Goal: Transaction & Acquisition: Obtain resource

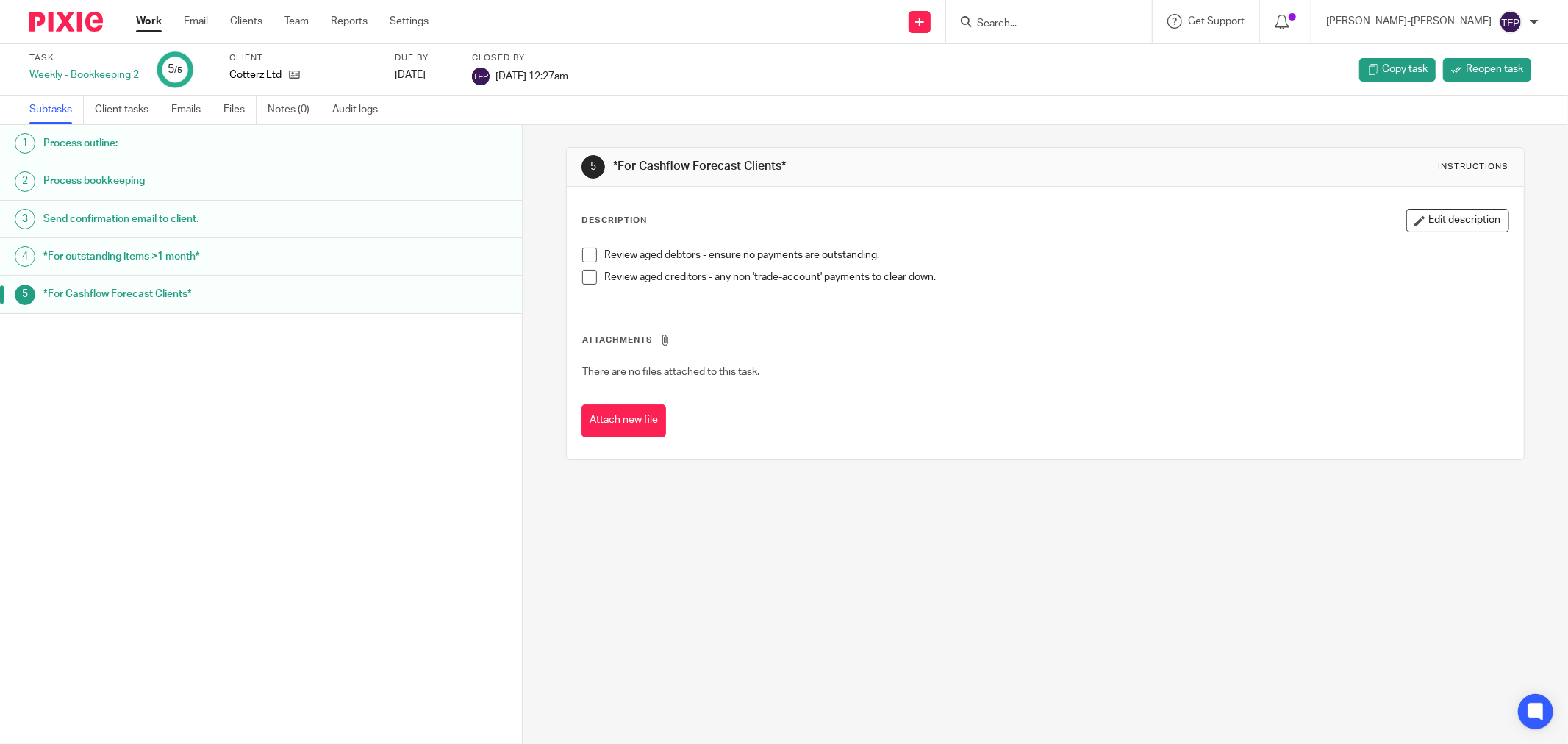
click at [160, 20] on link "Work" at bounding box center [150, 21] width 26 height 15
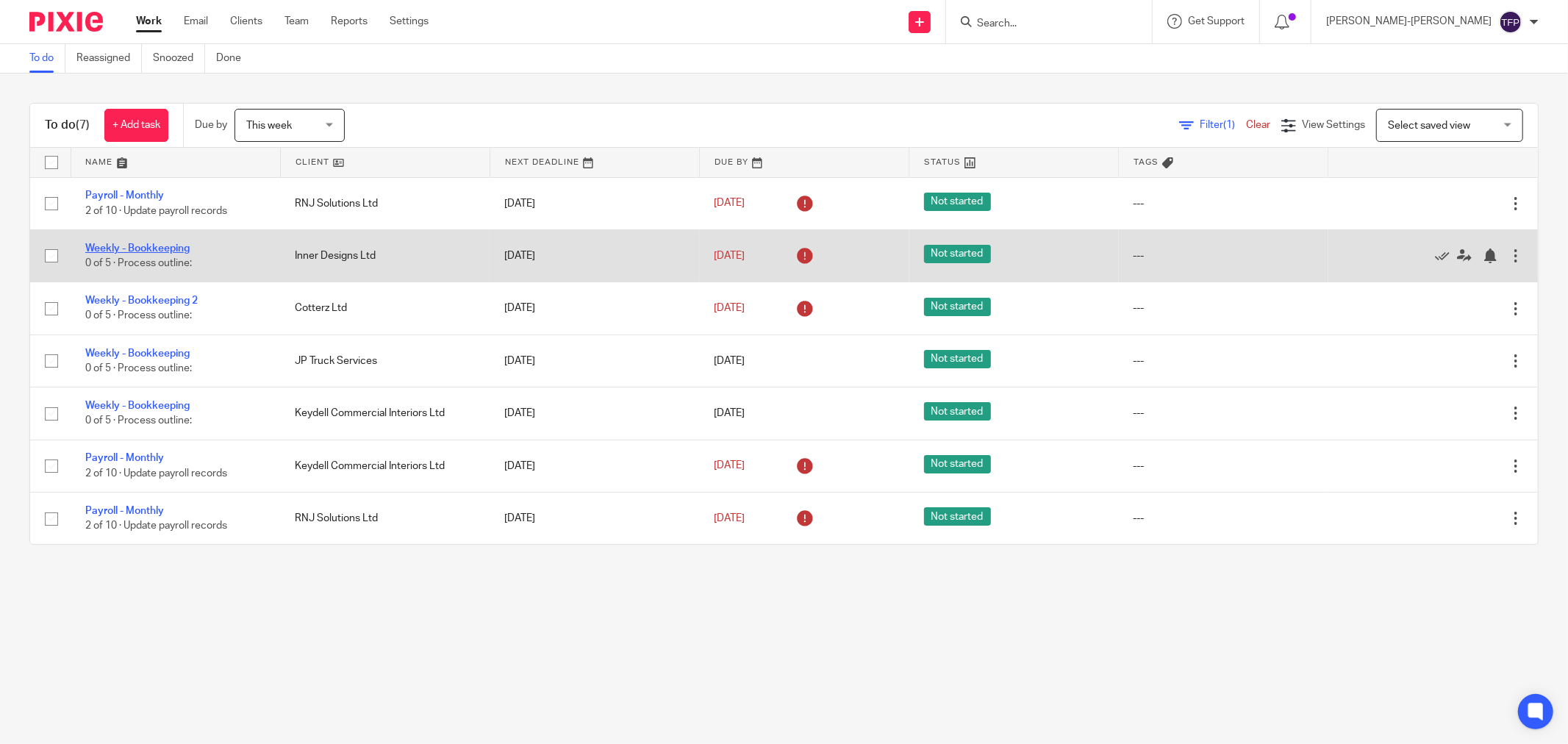
click at [177, 250] on link "Weekly - Bookkeeping" at bounding box center [137, 248] width 105 height 10
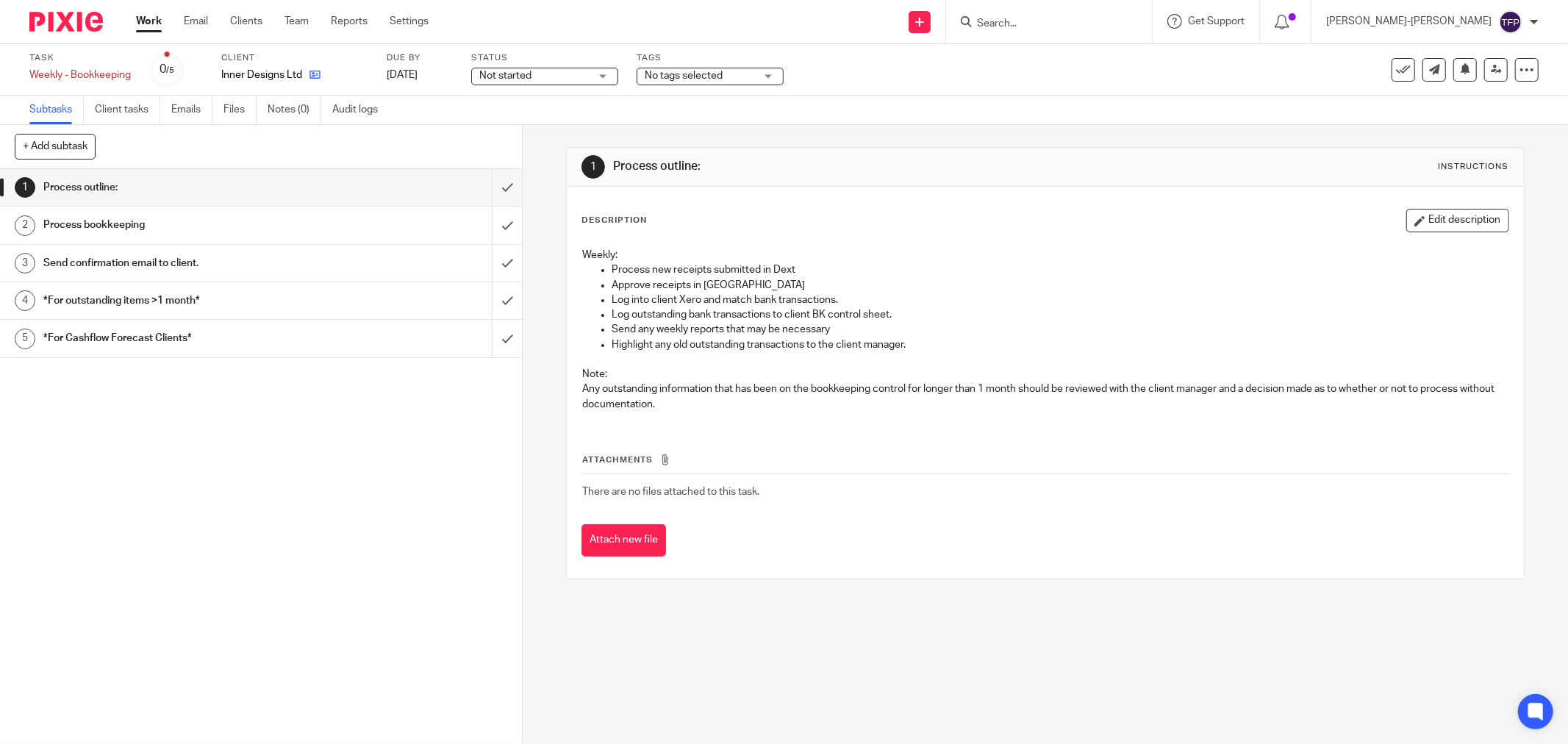
click at [305, 78] on link at bounding box center [311, 75] width 19 height 15
click at [312, 75] on icon at bounding box center [315, 75] width 11 height 11
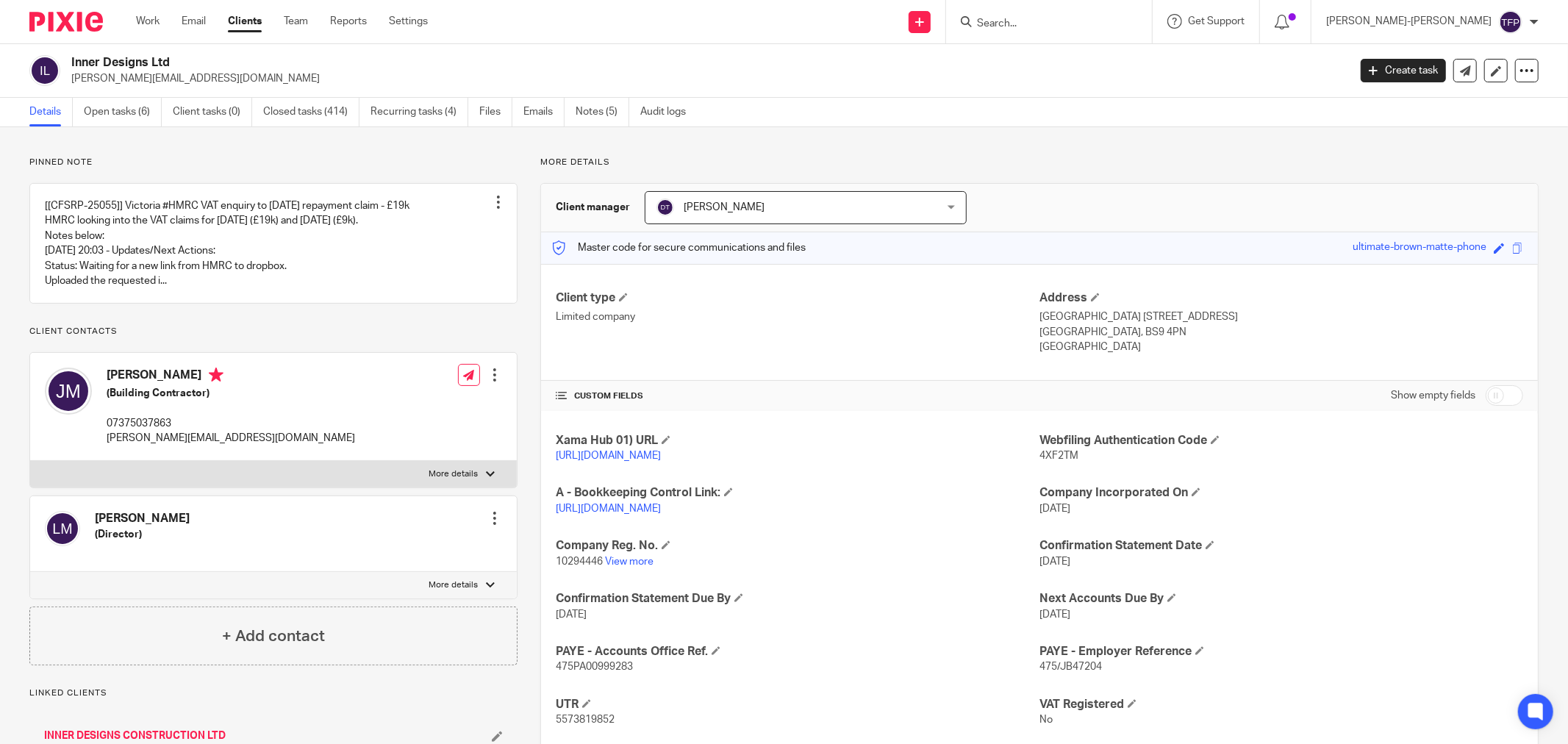
click at [524, 116] on ul "Details Open tasks (6) Client tasks (0) Closed tasks (414) Recurring tasks (4) …" at bounding box center [368, 112] width 678 height 29
click at [539, 112] on link "Emails" at bounding box center [544, 112] width 41 height 29
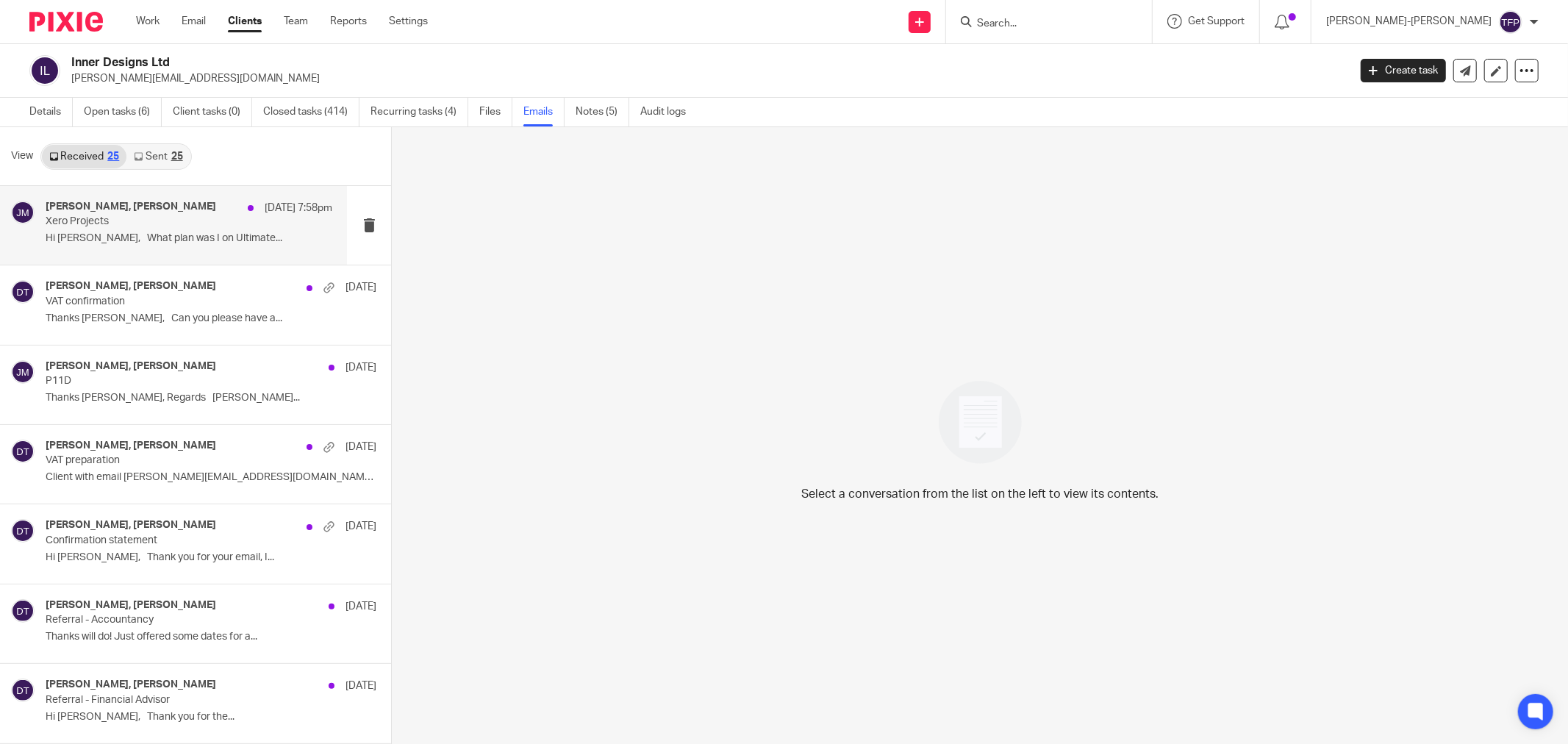
click at [178, 237] on p "Hi Dan, What plan was I on Ultimate..." at bounding box center [189, 238] width 287 height 12
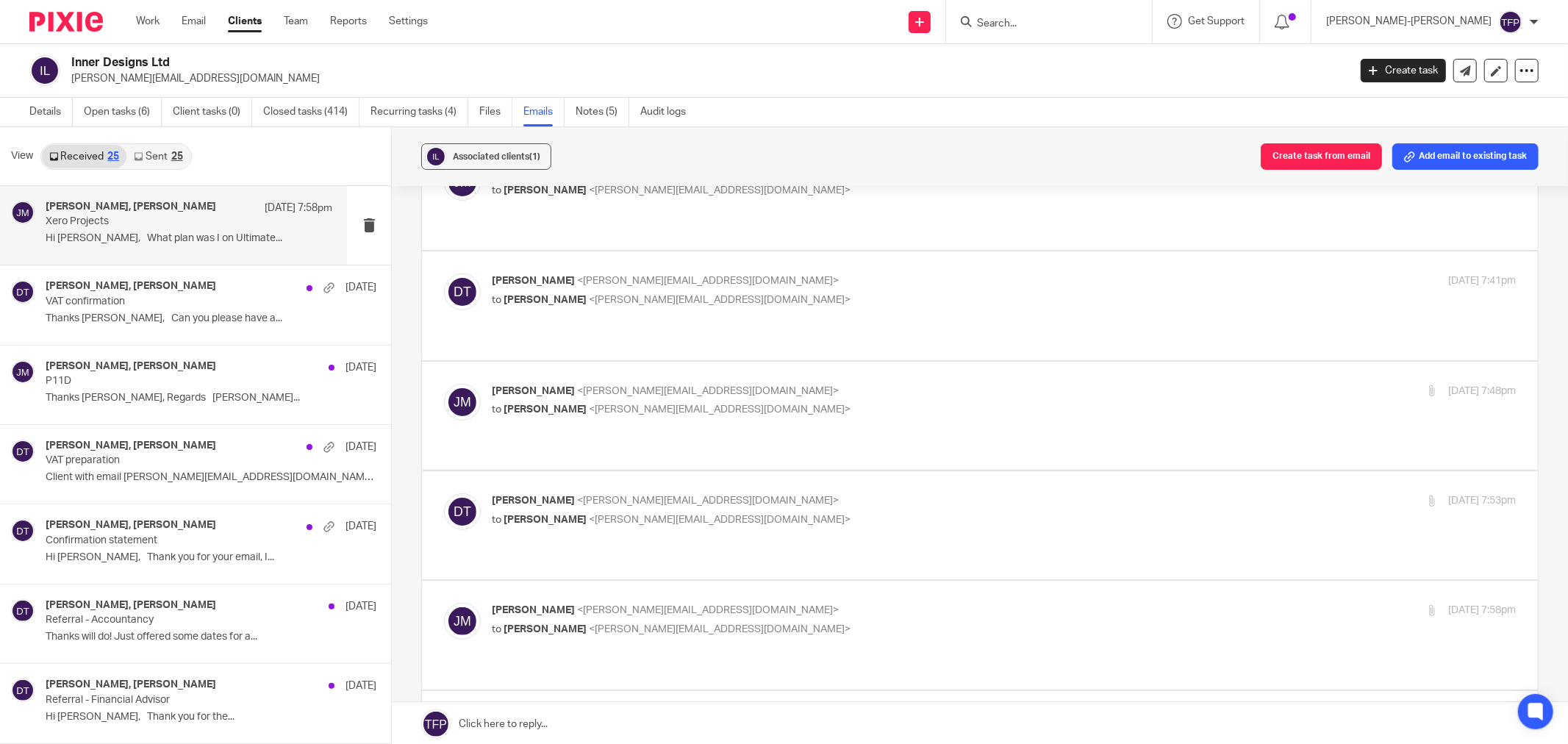
scroll to position [100, 0]
click at [735, 403] on p "to Daniel Traynor <dan@periscopeconsulting.co.uk>" at bounding box center [833, 410] width 683 height 16
checkbox input "true"
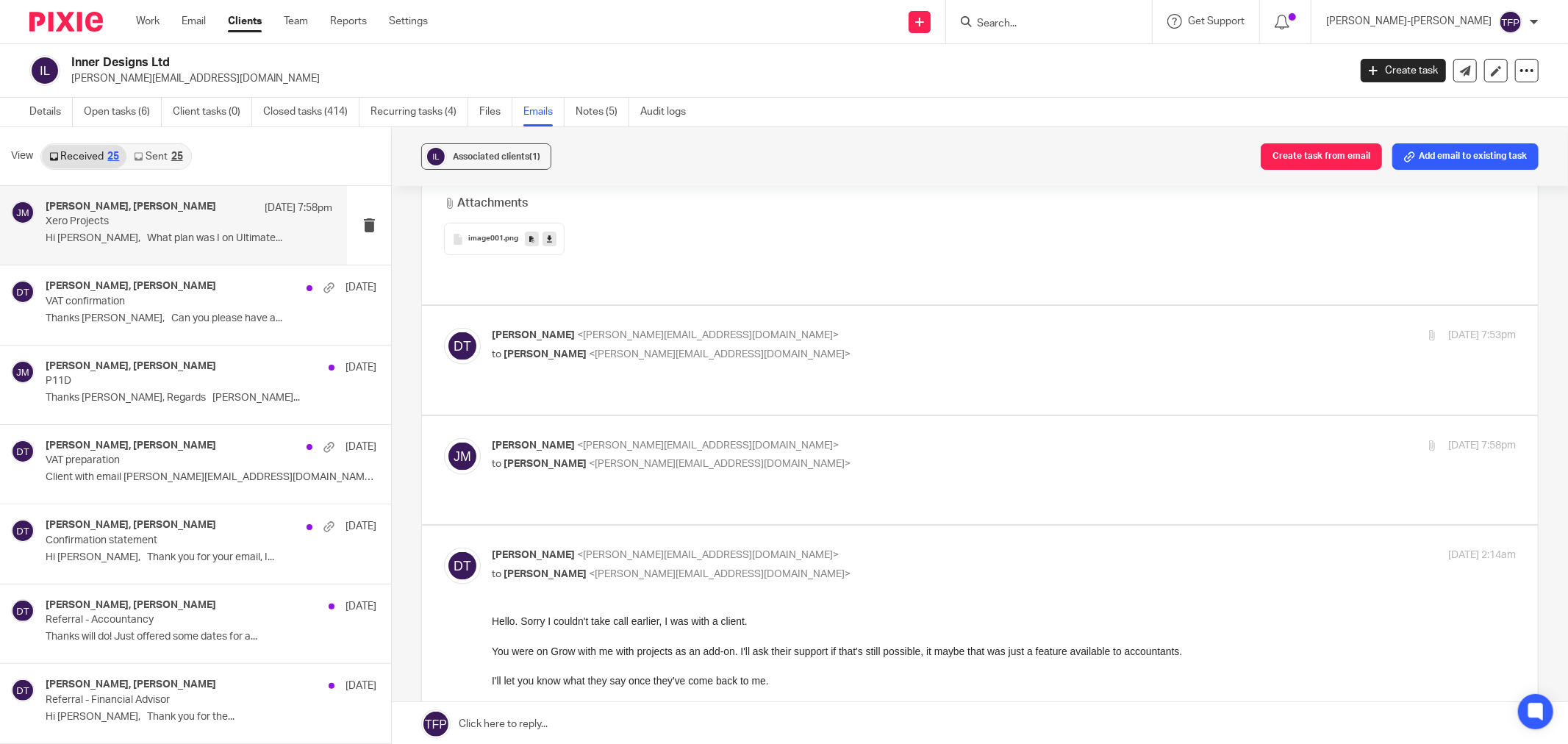
scroll to position [1652, 0]
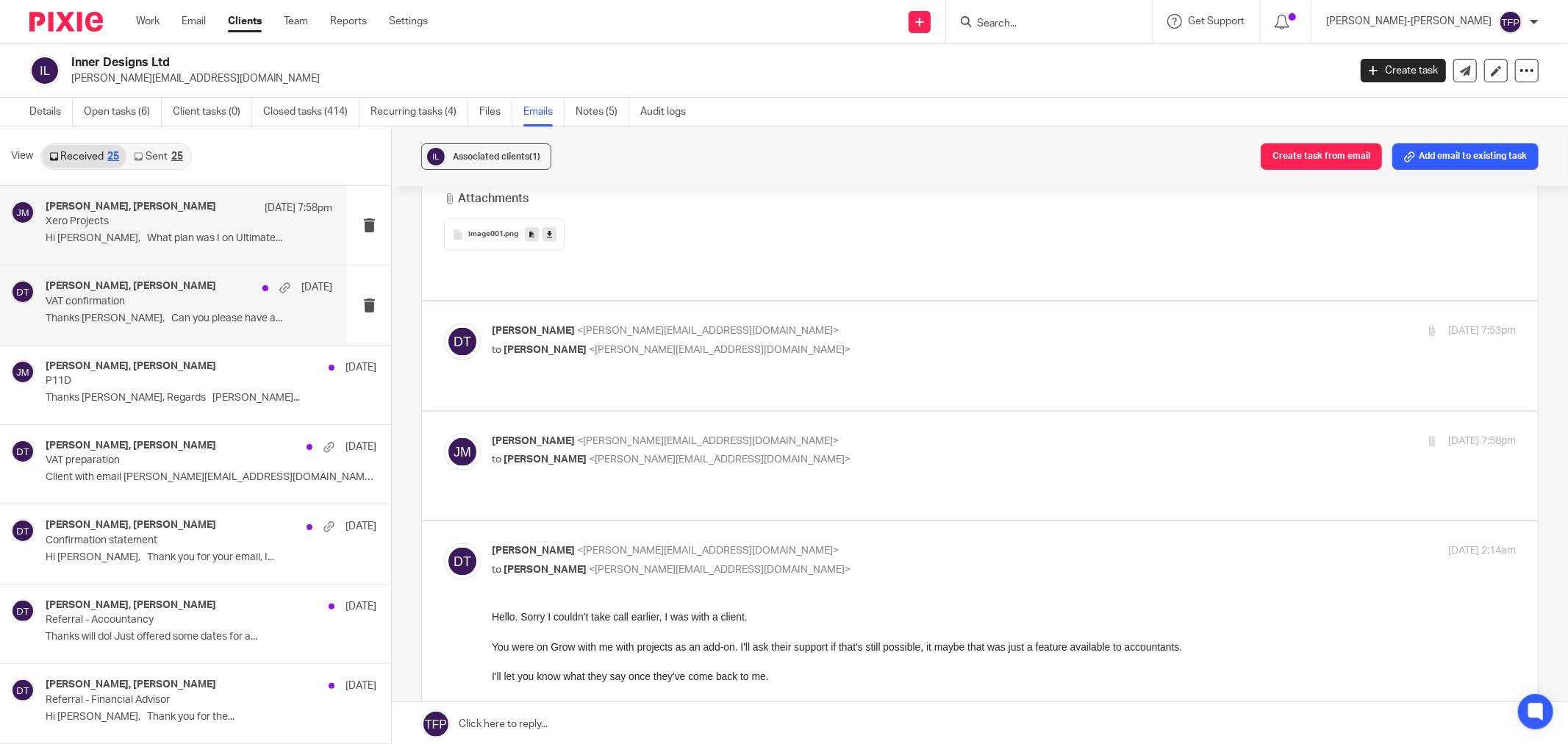
click at [208, 329] on div "John Mclean, Daniel Traynor 7 Aug VAT confirmation Thanks Dan, Can you please h…" at bounding box center [189, 305] width 287 height 50
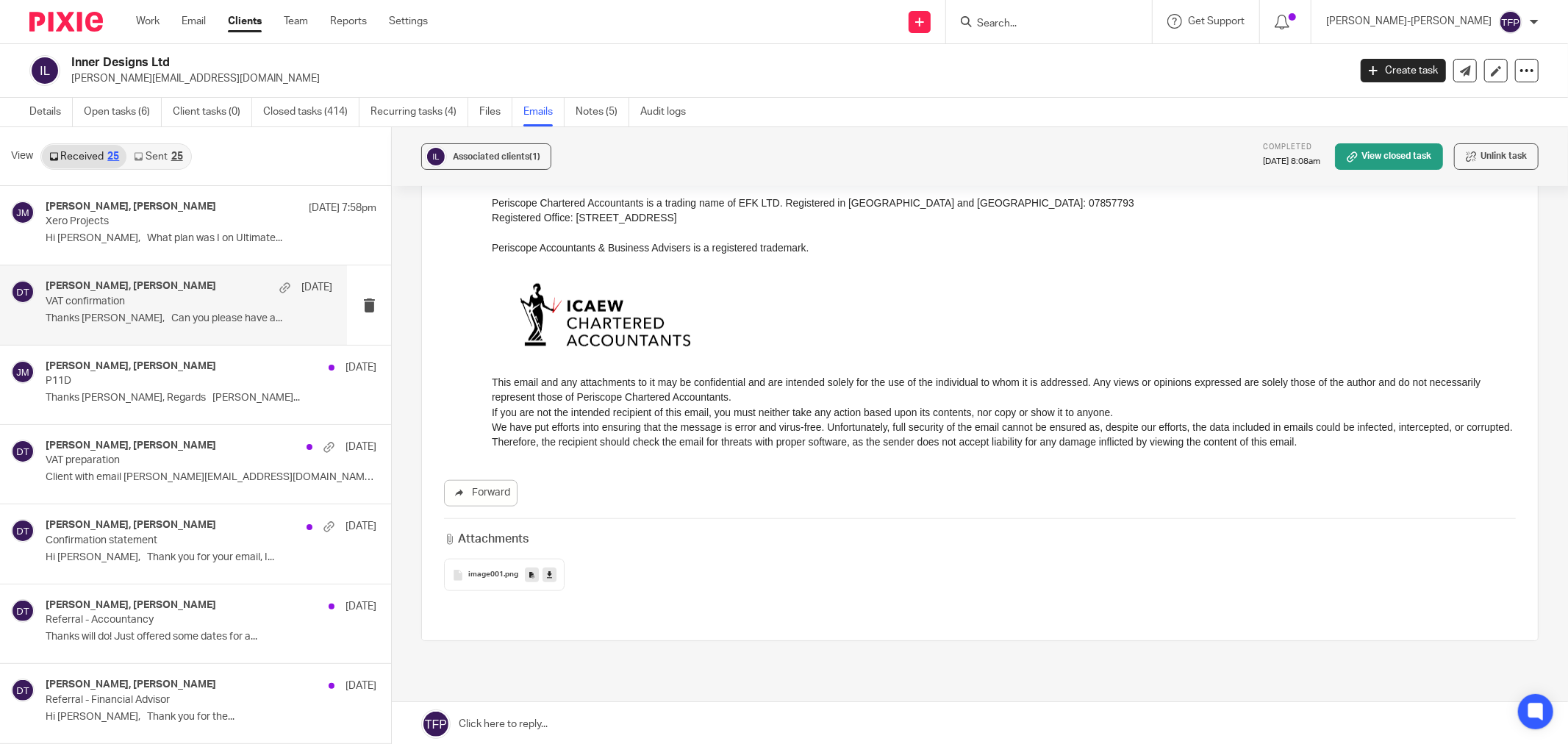
scroll to position [1191, 0]
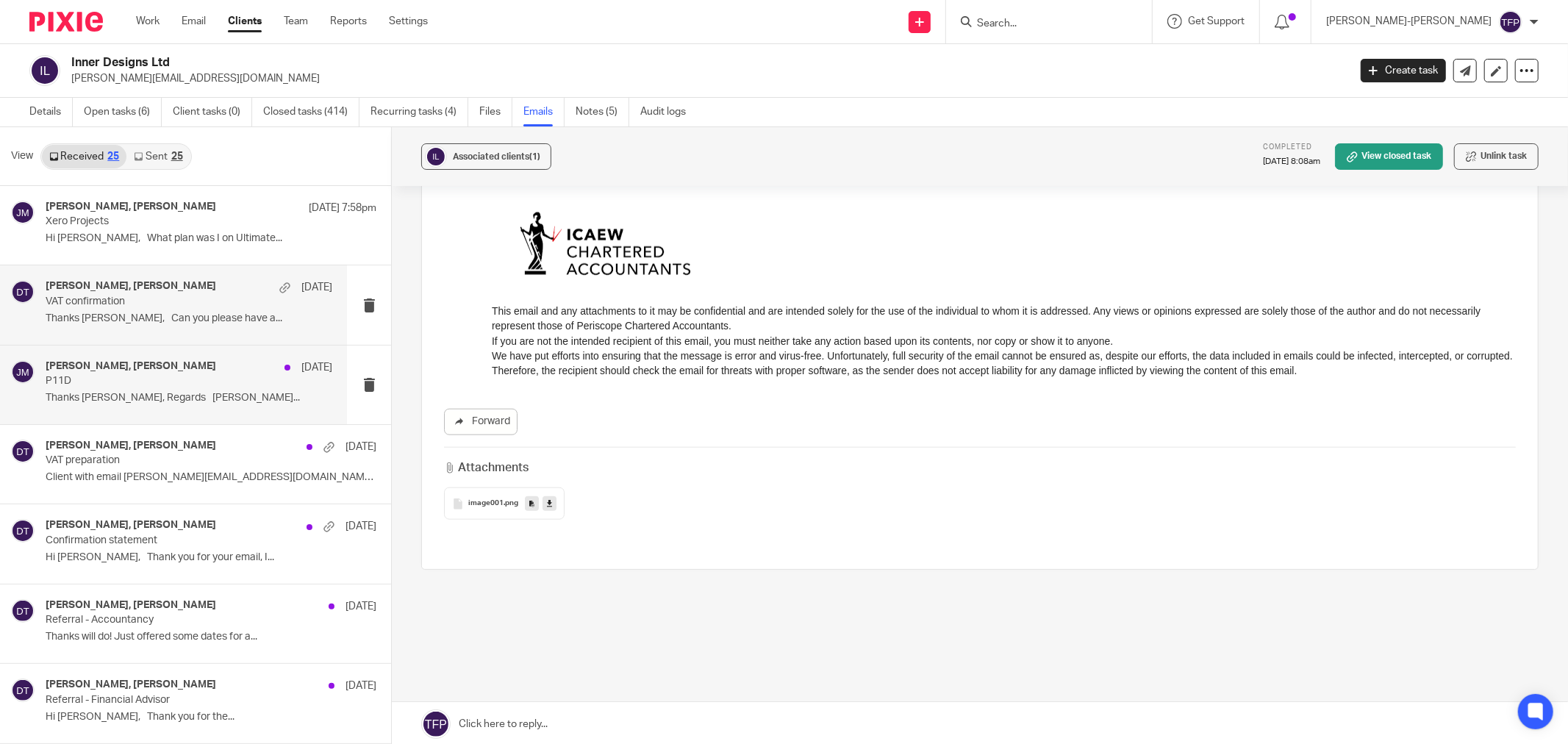
click at [172, 412] on div "John Mclean, Daniel Traynor 29 Jul P11D Thanks Dan, Regards John..." at bounding box center [173, 385] width 347 height 79
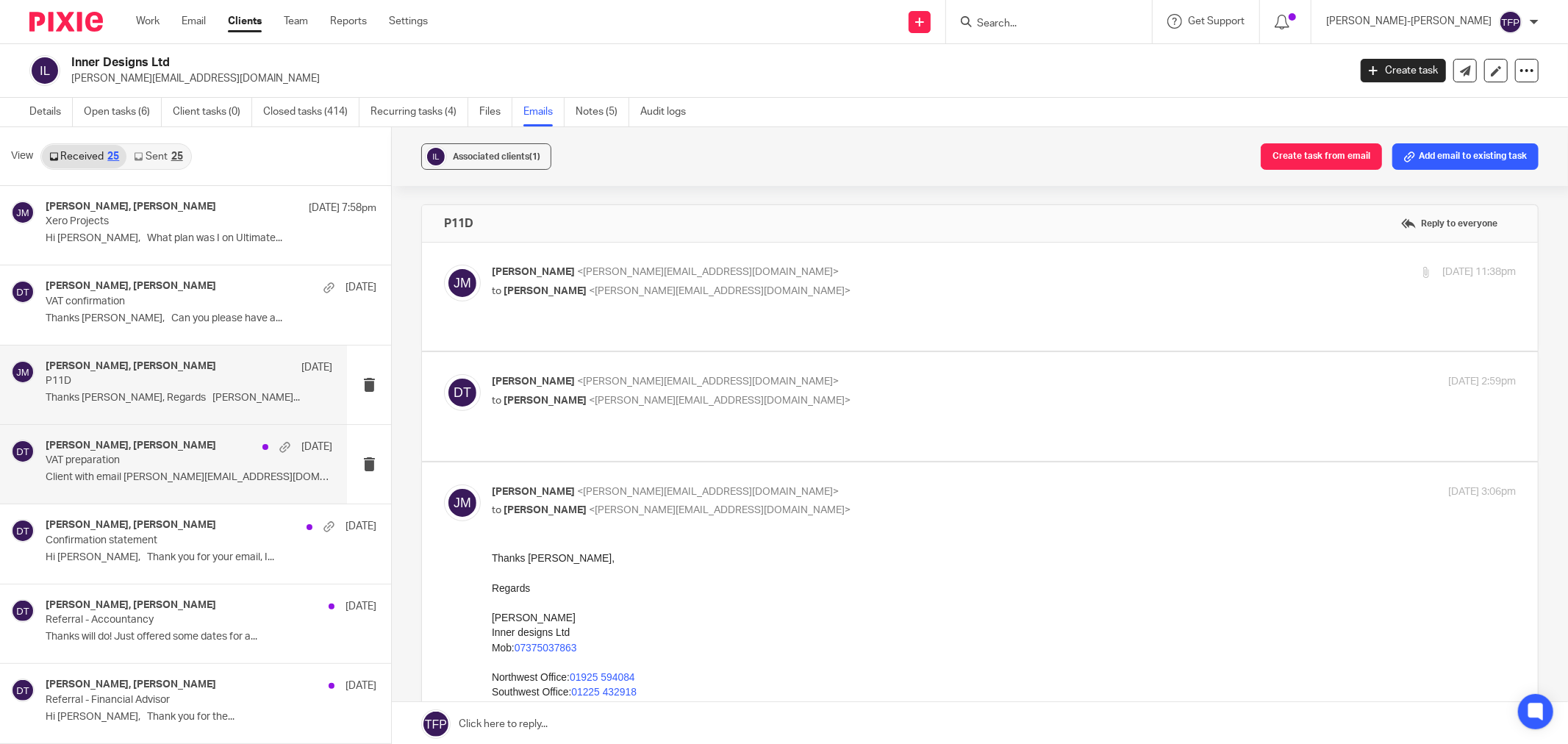
scroll to position [0, 0]
click at [178, 471] on p "Client with email john@innerdesigns.co.uk..." at bounding box center [189, 477] width 287 height 12
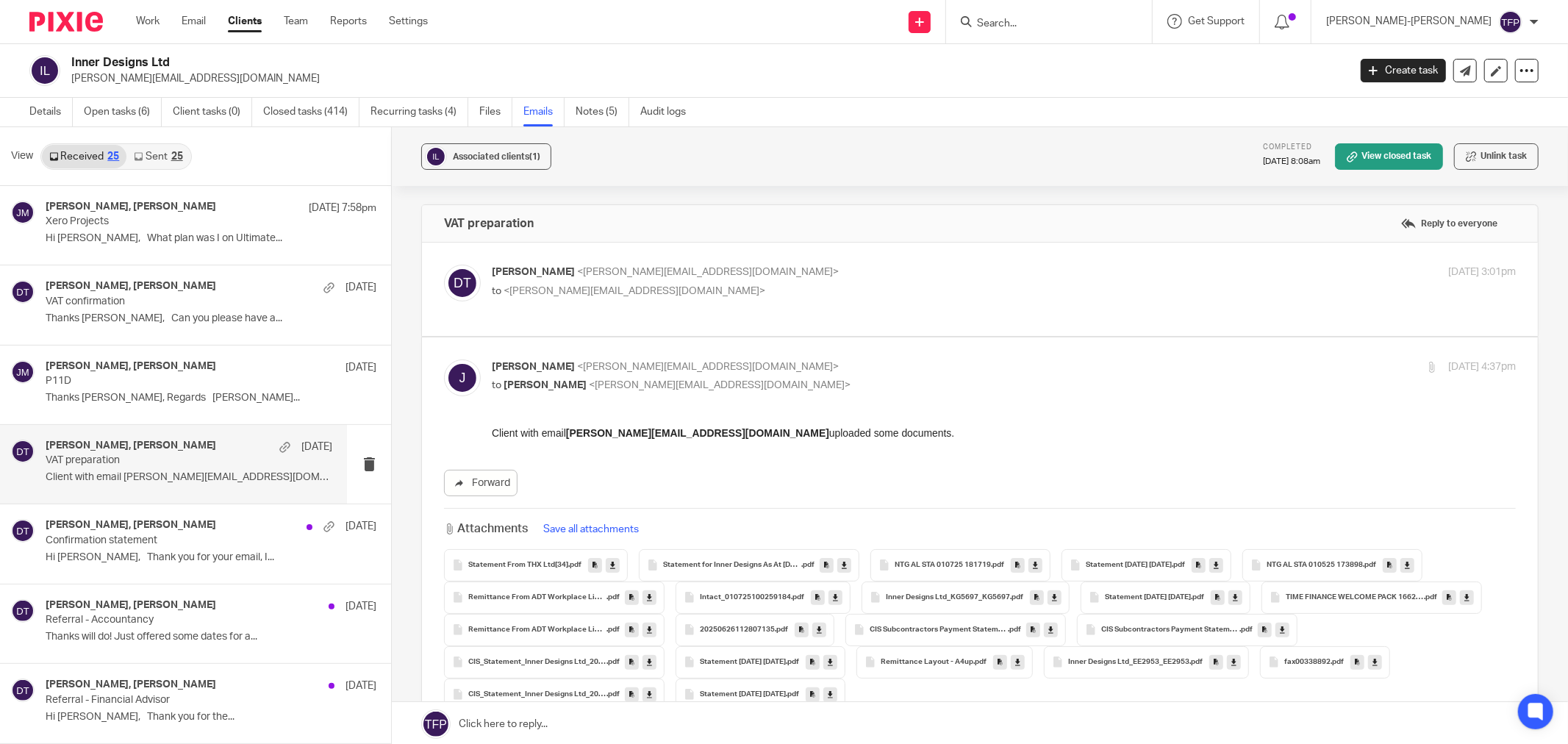
click at [625, 311] on div "Daniel Traynor <dan@periscopeconsulting.co.uk> to <john@innerdesigns.co.uk> 1 J…" at bounding box center [979, 289] width 1072 height 50
click at [651, 327] on label at bounding box center [979, 290] width 1116 height 93
click at [444, 265] on input "checkbox" at bounding box center [443, 264] width 1 height 1
checkbox input "true"
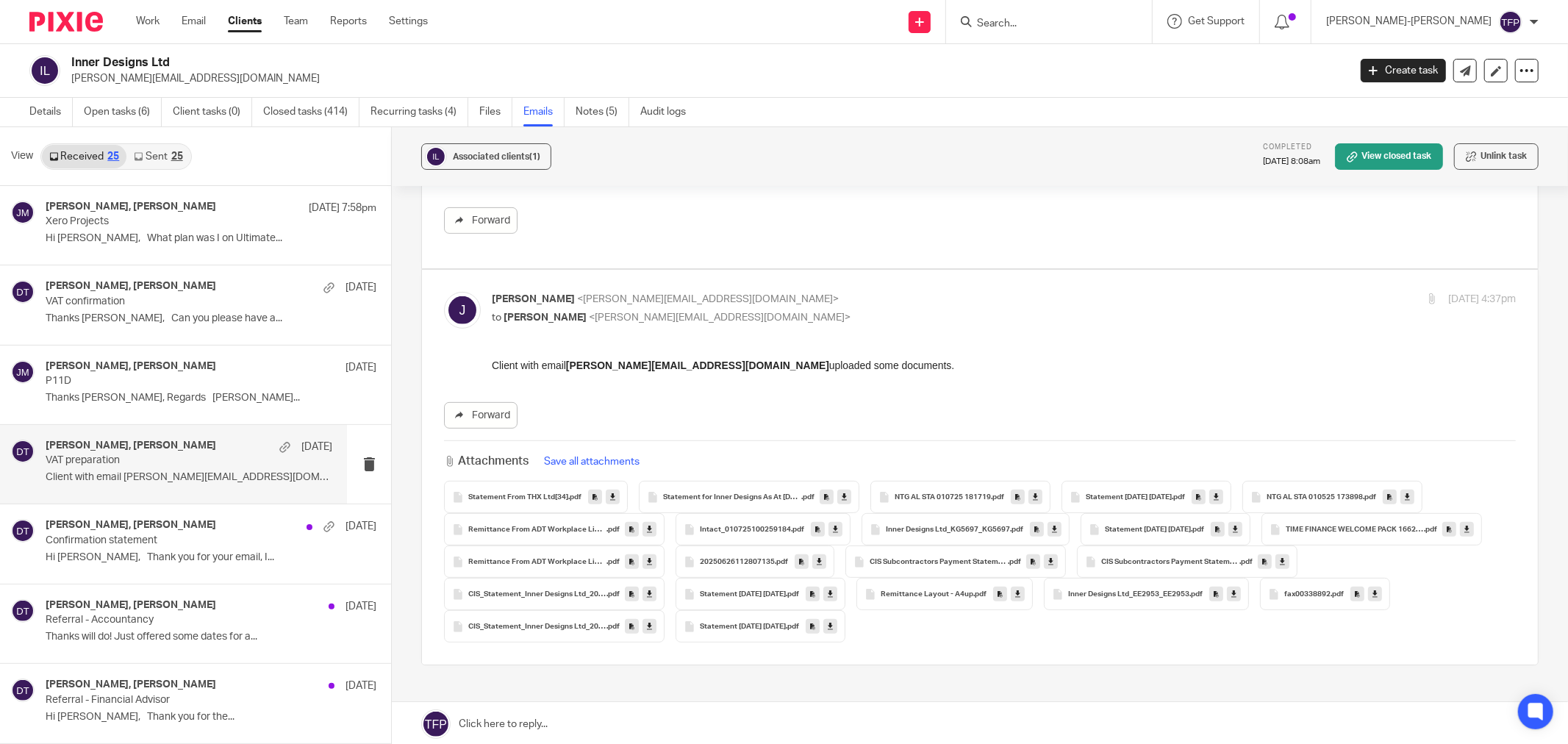
scroll to position [451, 0]
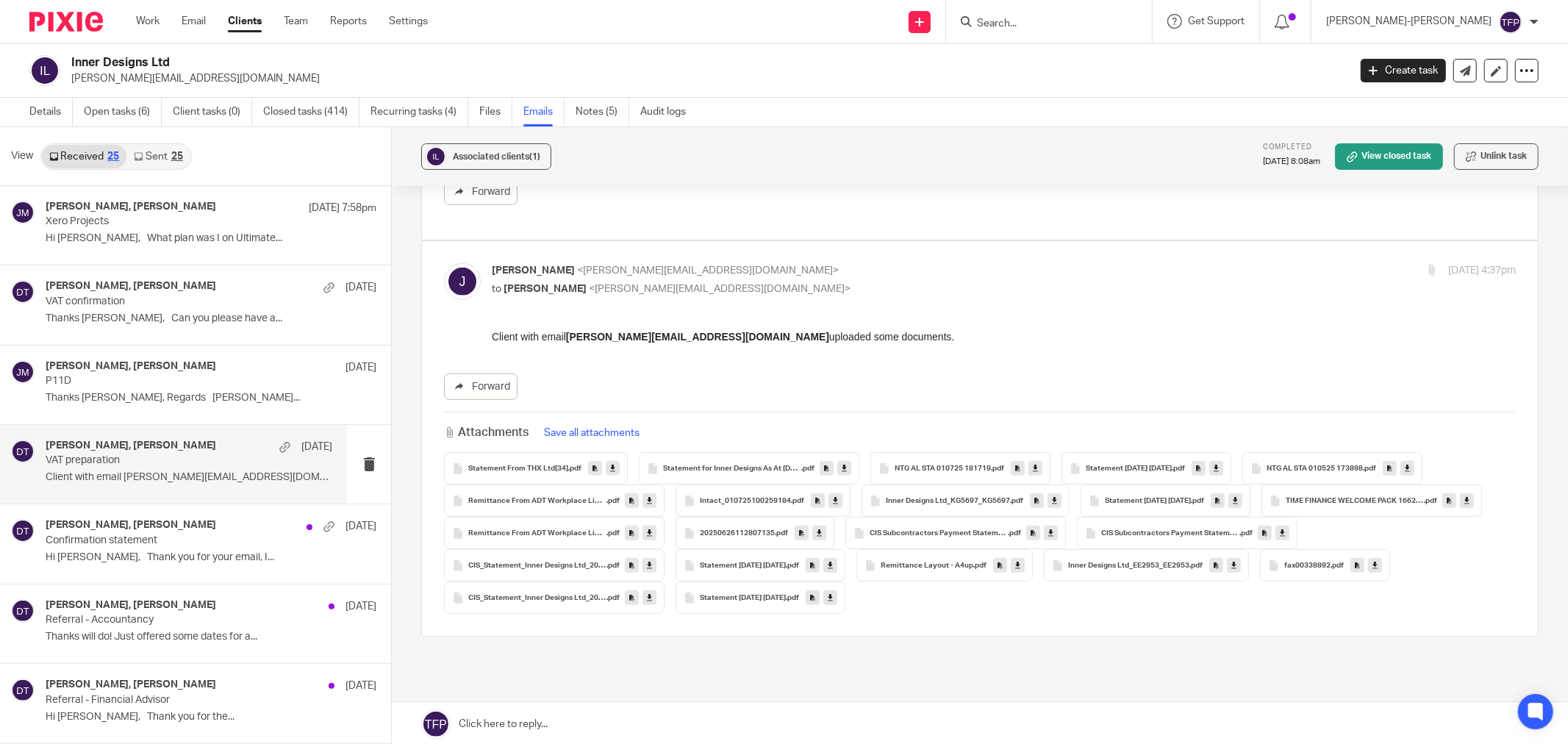
click at [848, 466] on div "Statement for Inner Designs As At 09Jul2025 .pdf" at bounding box center [749, 468] width 221 height 33
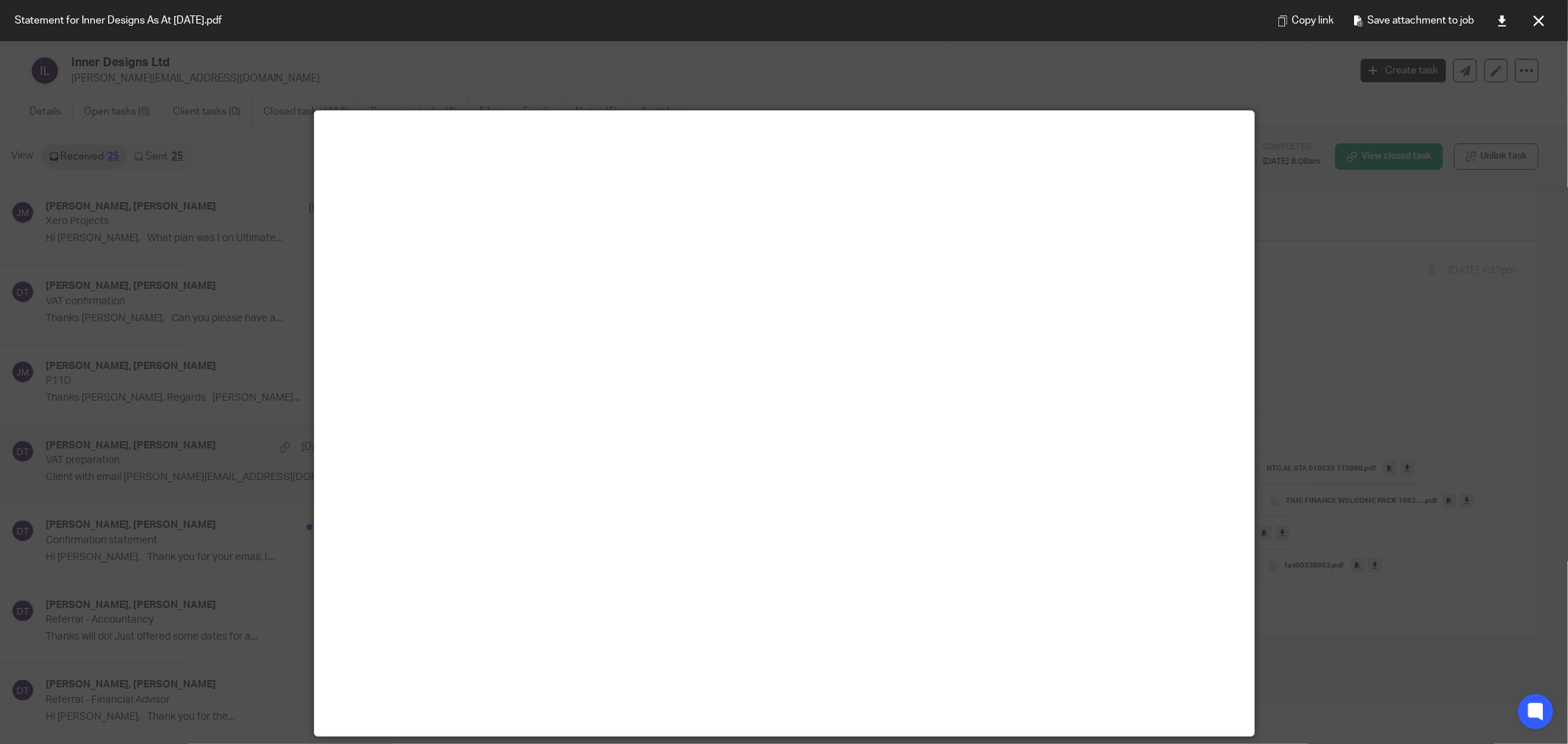
click at [1202, 77] on div at bounding box center [784, 372] width 1568 height 744
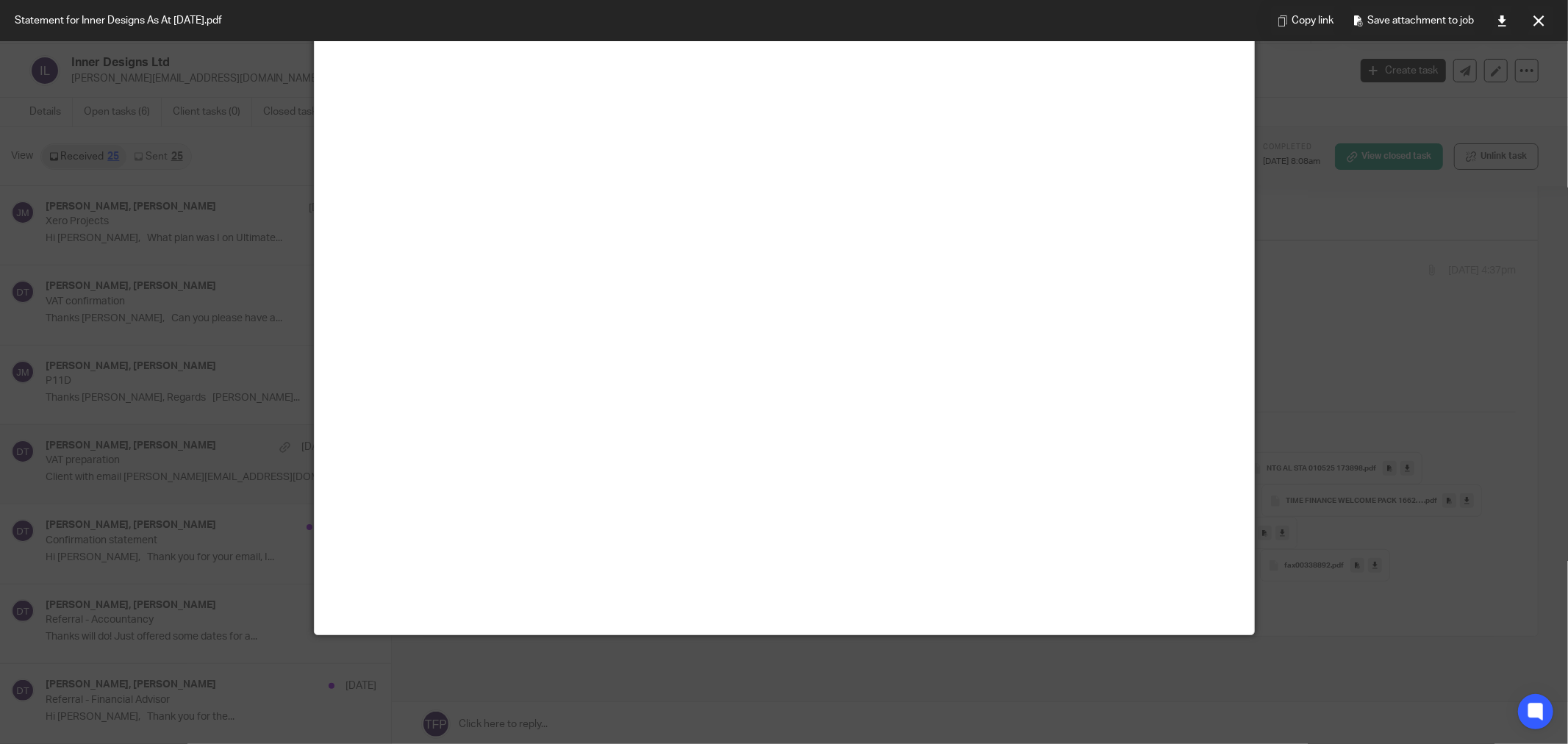
scroll to position [103, 0]
click at [1545, 21] on button at bounding box center [1538, 20] width 29 height 29
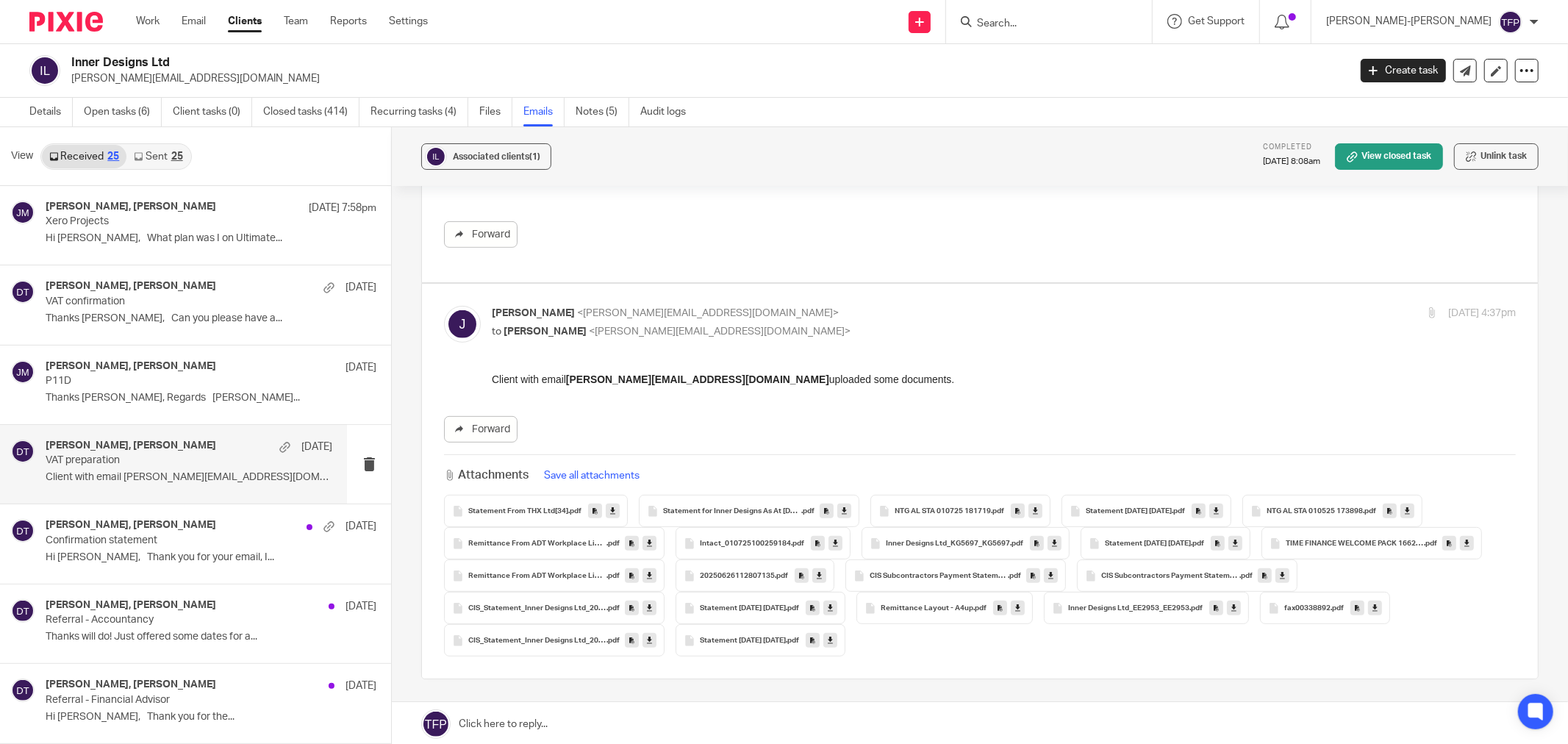
scroll to position [370, 0]
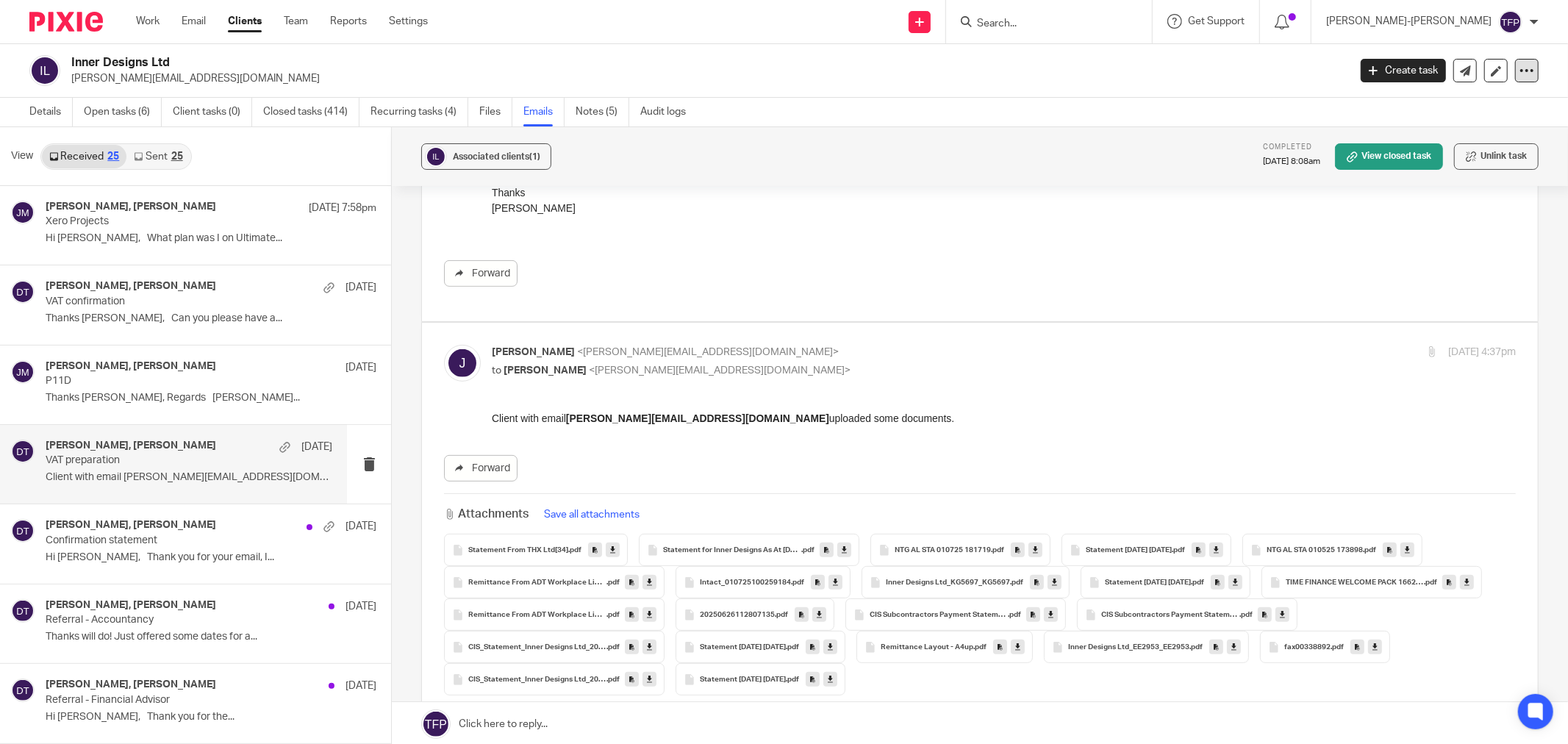
click at [1519, 75] on icon at bounding box center [1527, 71] width 15 height 15
click at [1414, 122] on link "Export data" at bounding box center [1434, 129] width 163 height 21
click at [1414, 128] on link "Export data" at bounding box center [1434, 129] width 163 height 21
click at [842, 550] on icon at bounding box center [845, 551] width 6 height 11
click at [610, 552] on icon at bounding box center [613, 551] width 6 height 11
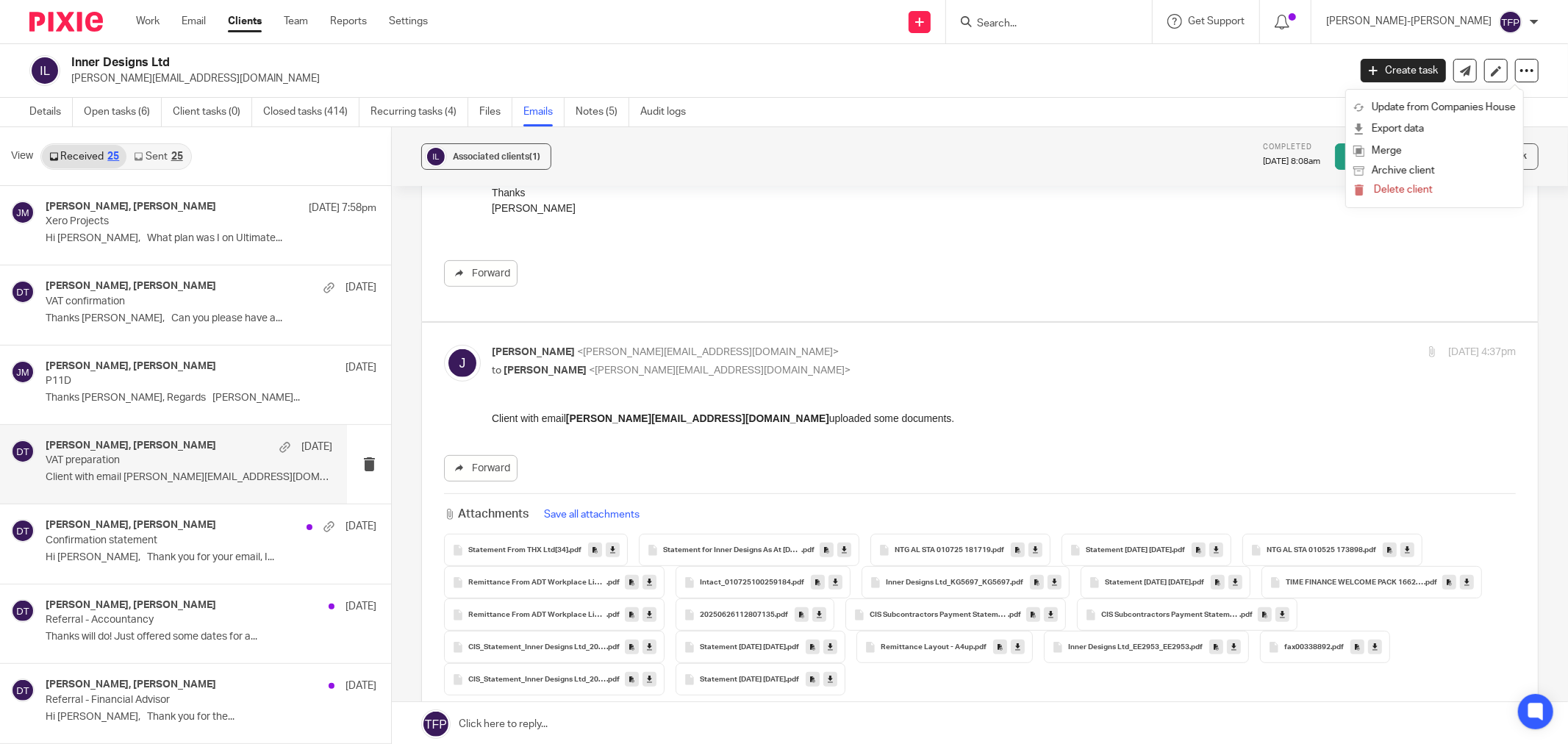
click at [1035, 552] on icon at bounding box center [1035, 551] width 6 height 11
click at [1223, 552] on link at bounding box center [1216, 550] width 14 height 15
click at [1414, 552] on link at bounding box center [1406, 550] width 14 height 15
click at [647, 586] on icon at bounding box center [649, 582] width 6 height 11
click at [833, 580] on icon at bounding box center [835, 582] width 6 height 11
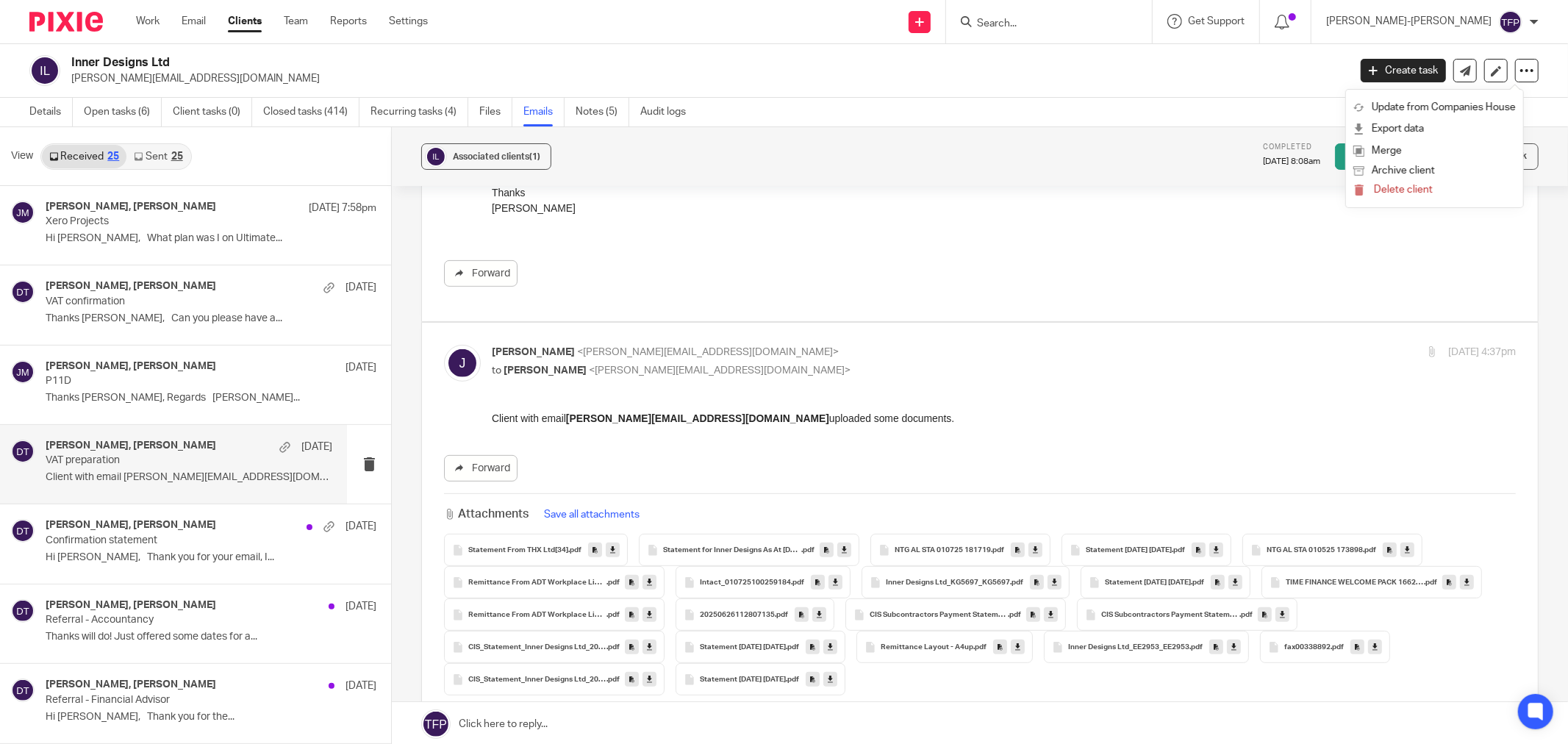
click at [1056, 583] on link at bounding box center [1054, 582] width 14 height 15
click at [1238, 582] on icon at bounding box center [1235, 582] width 6 height 11
click at [1460, 590] on link at bounding box center [1466, 582] width 14 height 15
click at [656, 615] on link at bounding box center [649, 615] width 14 height 15
click at [821, 615] on icon at bounding box center [820, 615] width 6 height 11
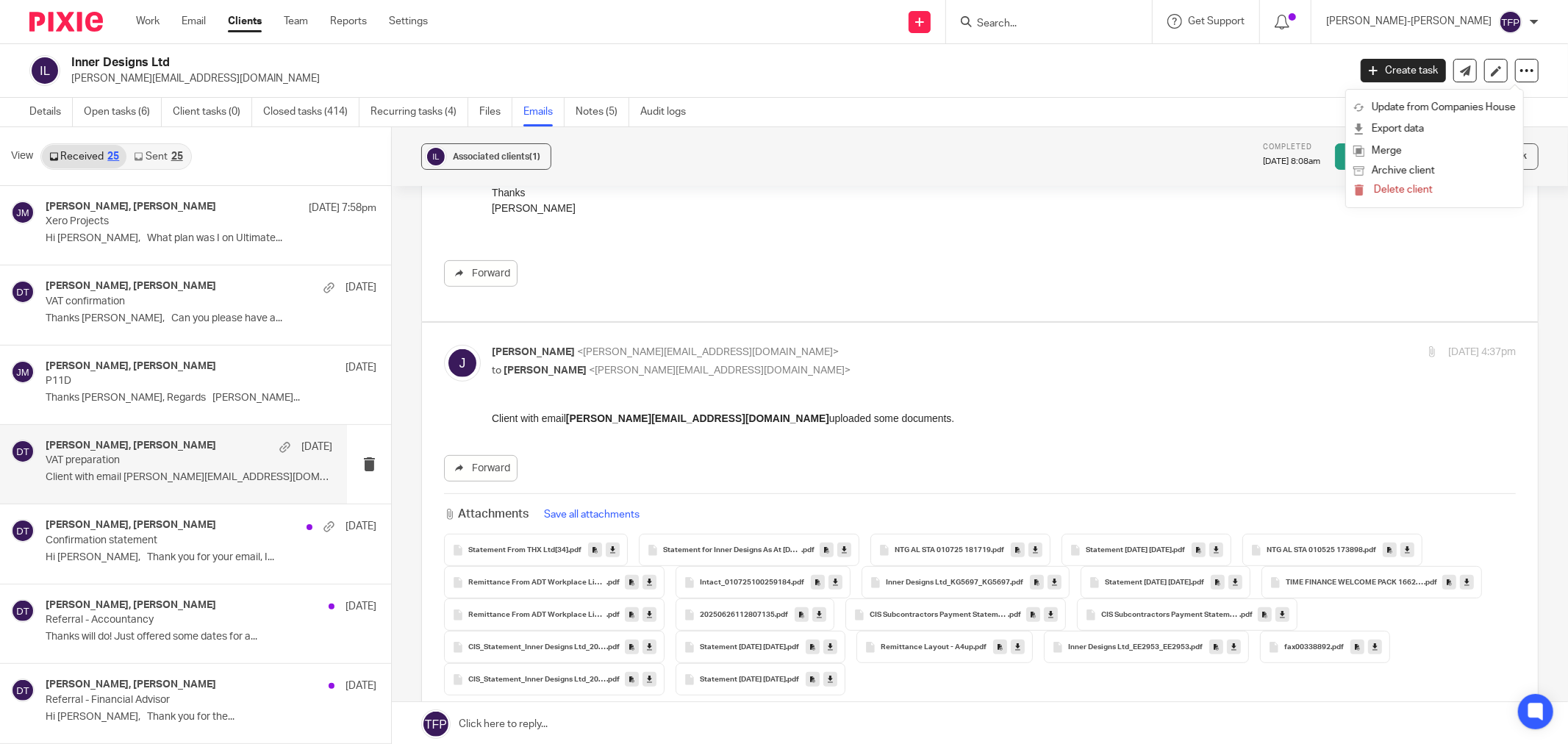
click at [1053, 618] on icon at bounding box center [1051, 615] width 6 height 11
click at [1279, 621] on icon at bounding box center [1282, 615] width 6 height 11
click at [652, 650] on icon at bounding box center [649, 648] width 6 height 11
click at [837, 648] on link at bounding box center [830, 647] width 14 height 15
click at [1058, 614] on link at bounding box center [1050, 615] width 14 height 15
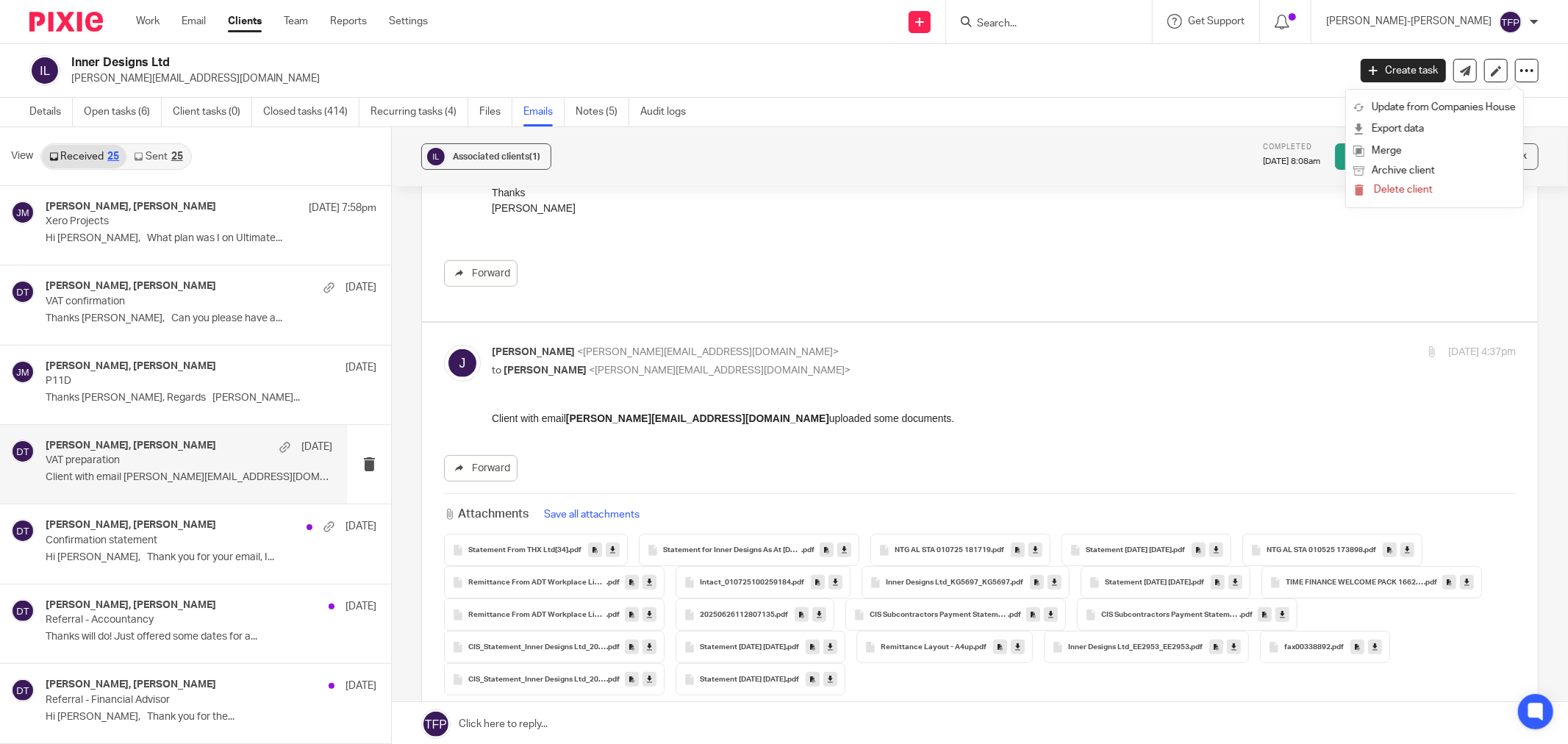
click at [1279, 621] on icon at bounding box center [1282, 615] width 6 height 11
click at [656, 651] on link at bounding box center [649, 647] width 14 height 15
click at [846, 648] on div "Statement 14-05-2025 13-06-2025 .pdf" at bounding box center [761, 647] width 170 height 33
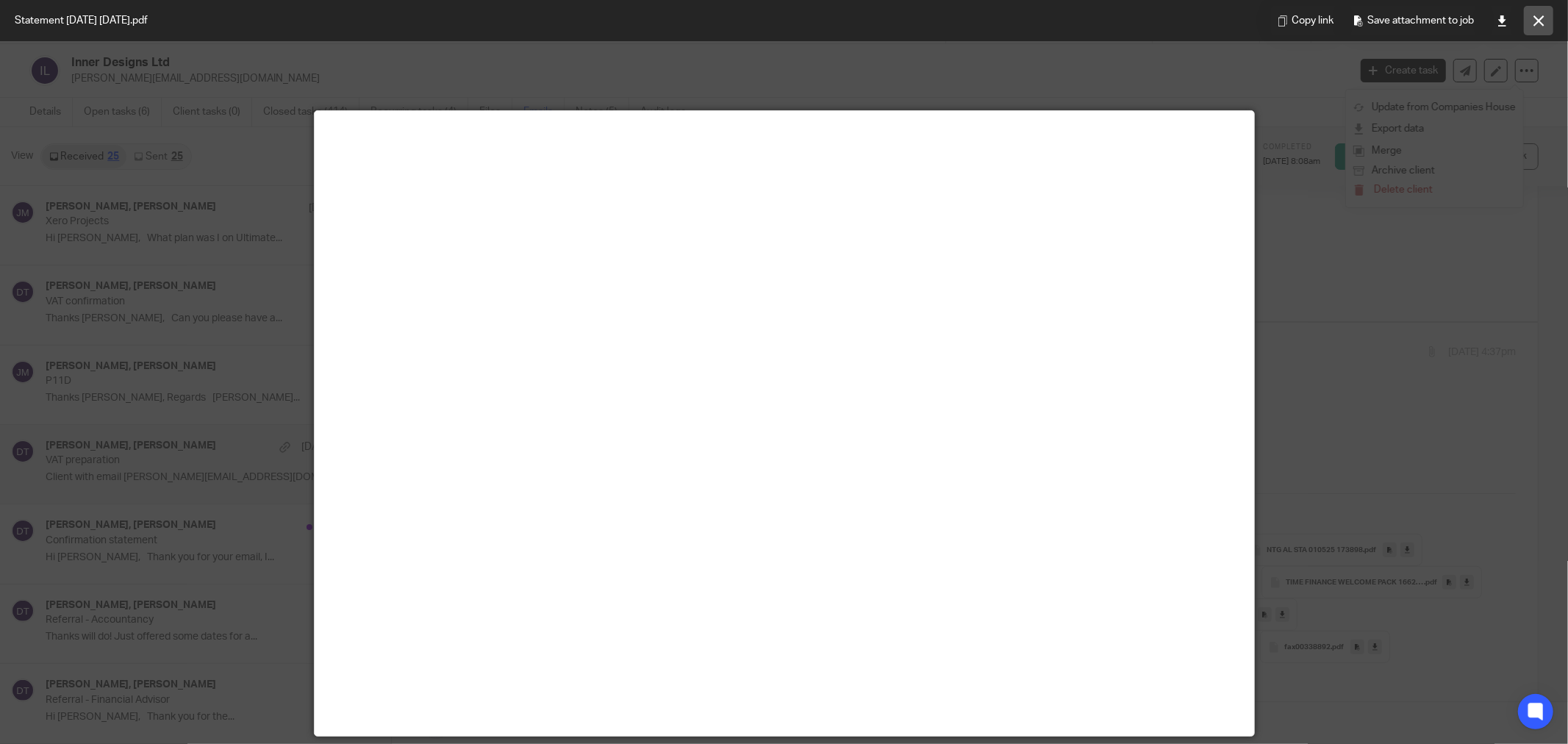
click at [1545, 20] on button at bounding box center [1538, 20] width 29 height 29
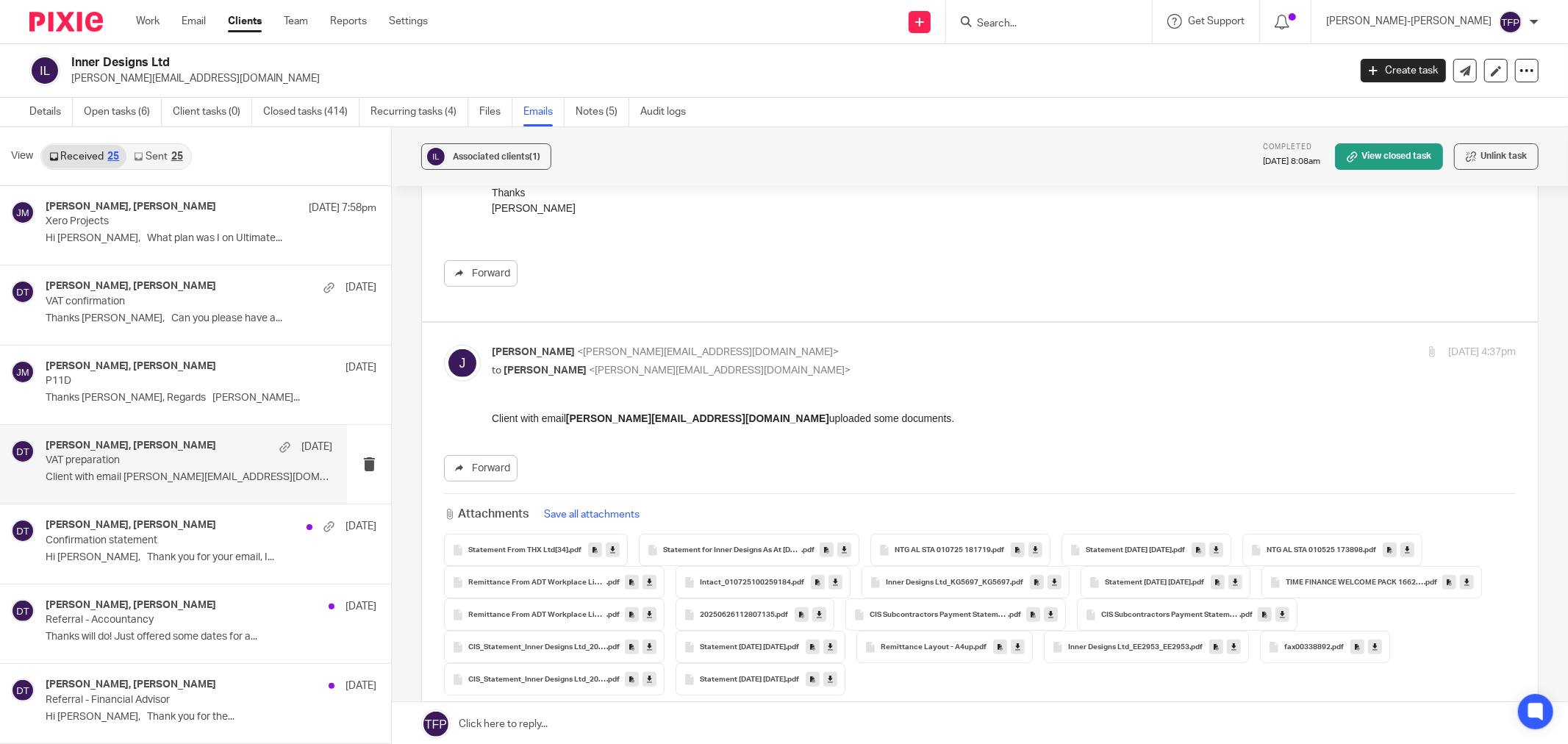
click at [833, 644] on icon at bounding box center [831, 648] width 6 height 11
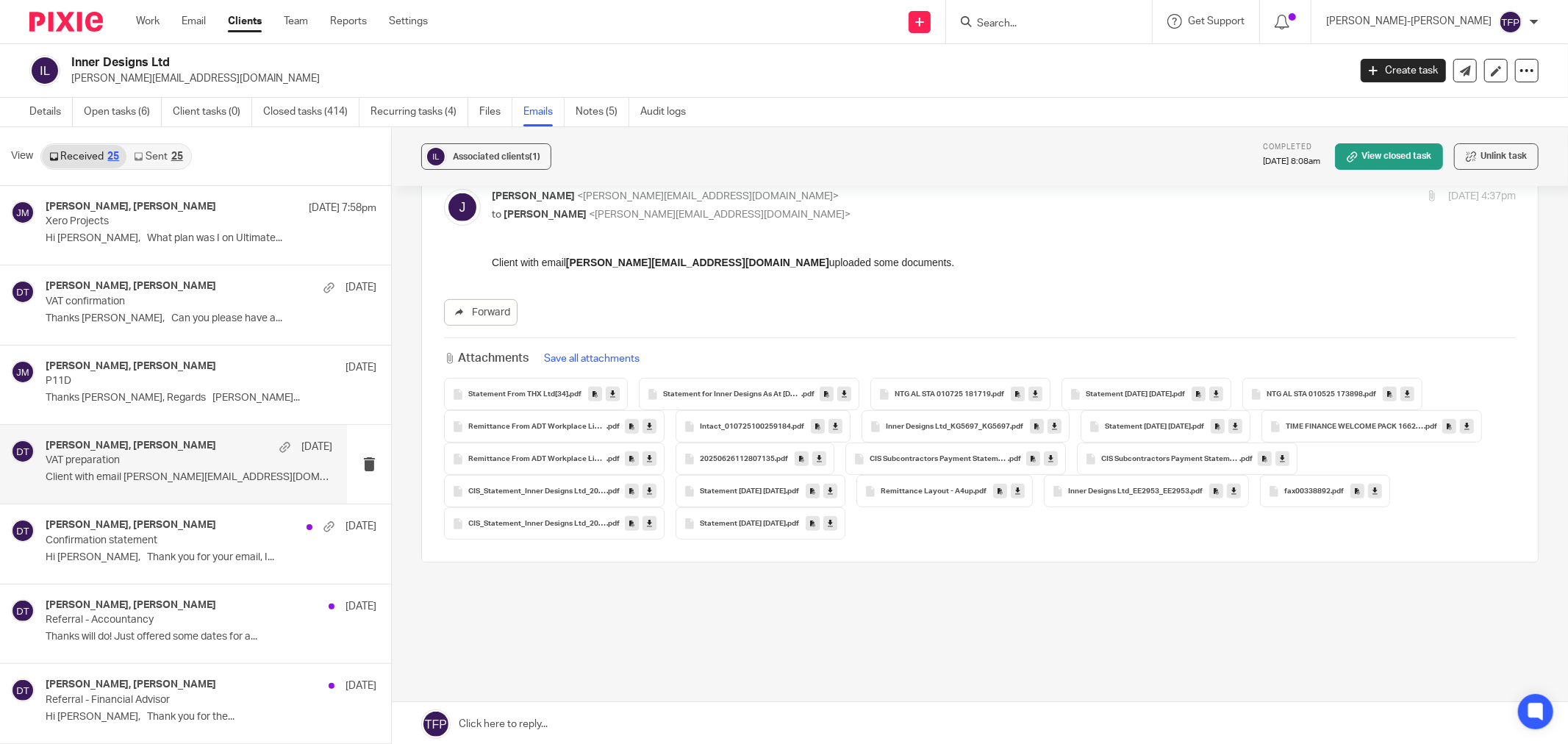
scroll to position [533, 0]
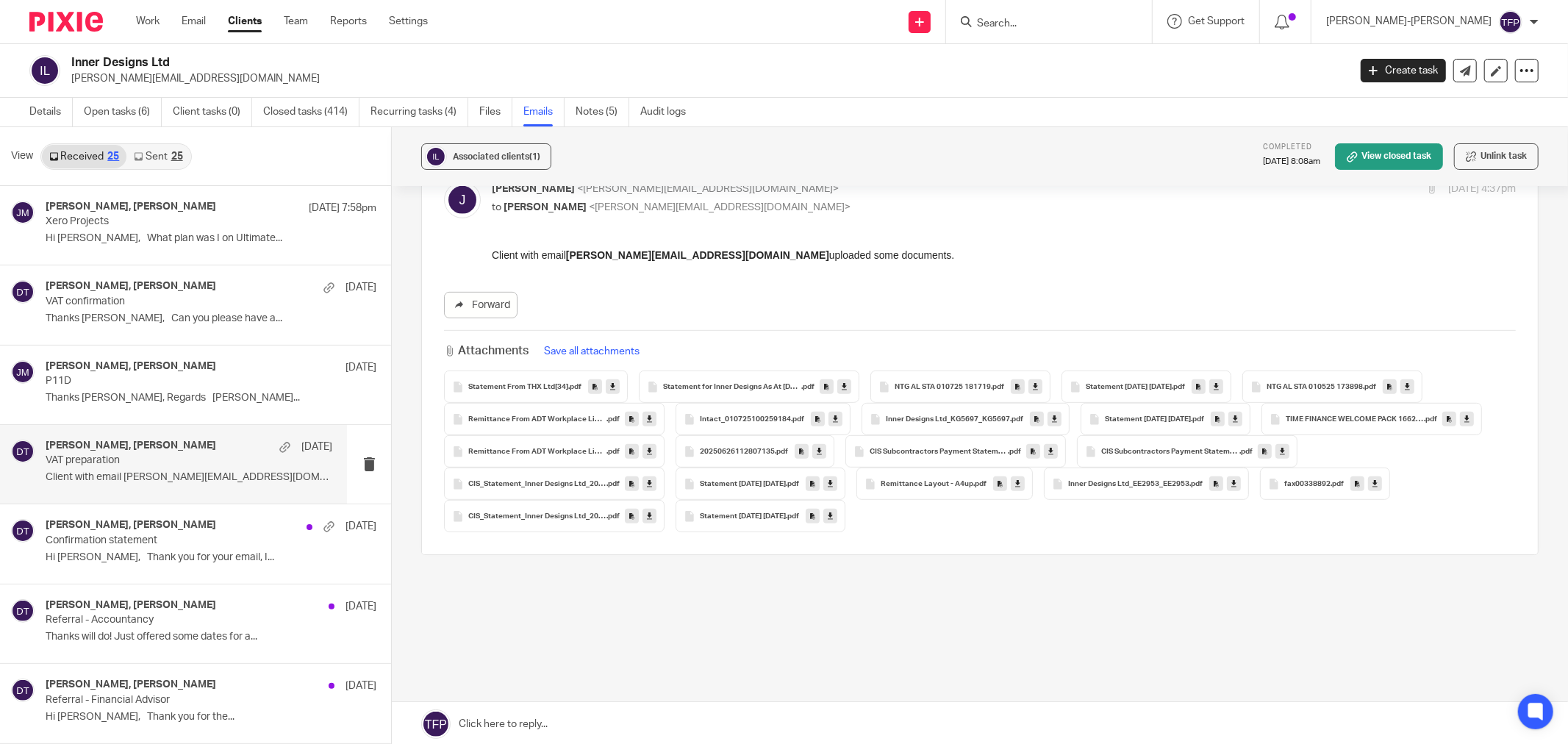
click at [1024, 484] on link at bounding box center [1018, 484] width 14 height 15
click at [1227, 491] on link at bounding box center [1233, 484] width 14 height 15
click at [1373, 490] on icon at bounding box center [1376, 484] width 6 height 11
click at [656, 521] on link at bounding box center [649, 516] width 14 height 15
click at [846, 522] on div "Statement 14-02-2025 13-03-2025 .pdf" at bounding box center [761, 516] width 170 height 33
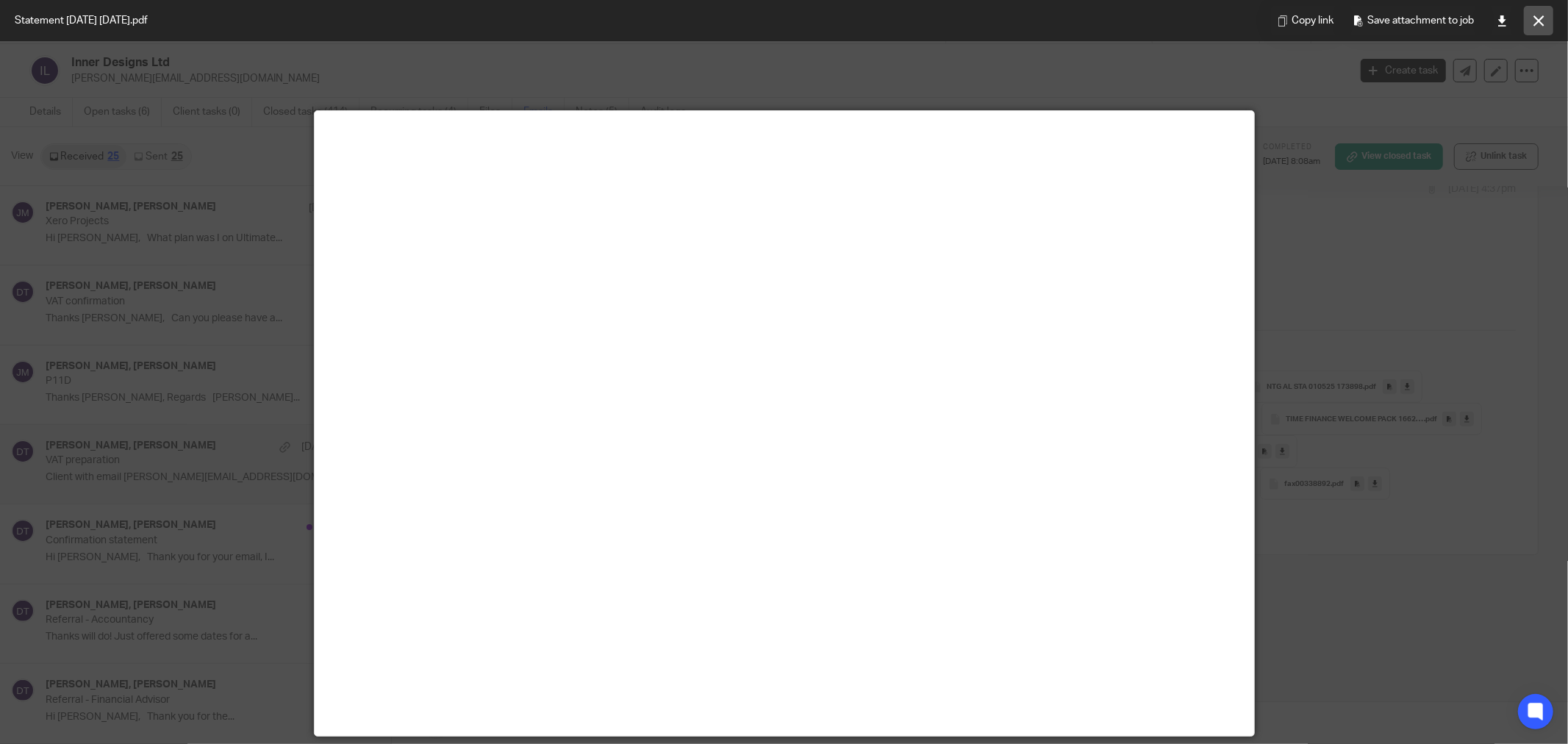
click at [1544, 16] on icon at bounding box center [1539, 21] width 11 height 11
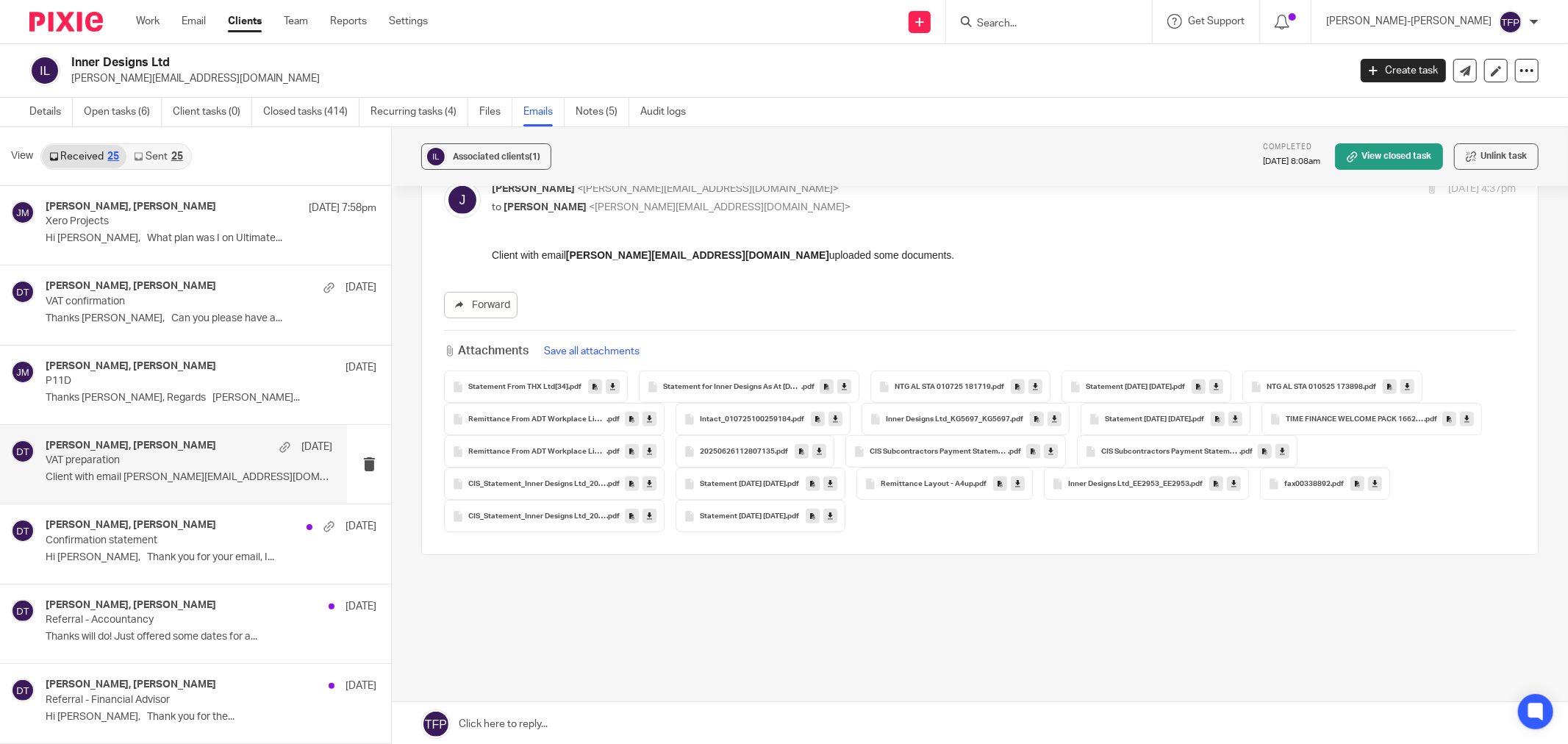
click at [837, 520] on link at bounding box center [830, 516] width 14 height 15
